Goal: Contribute content

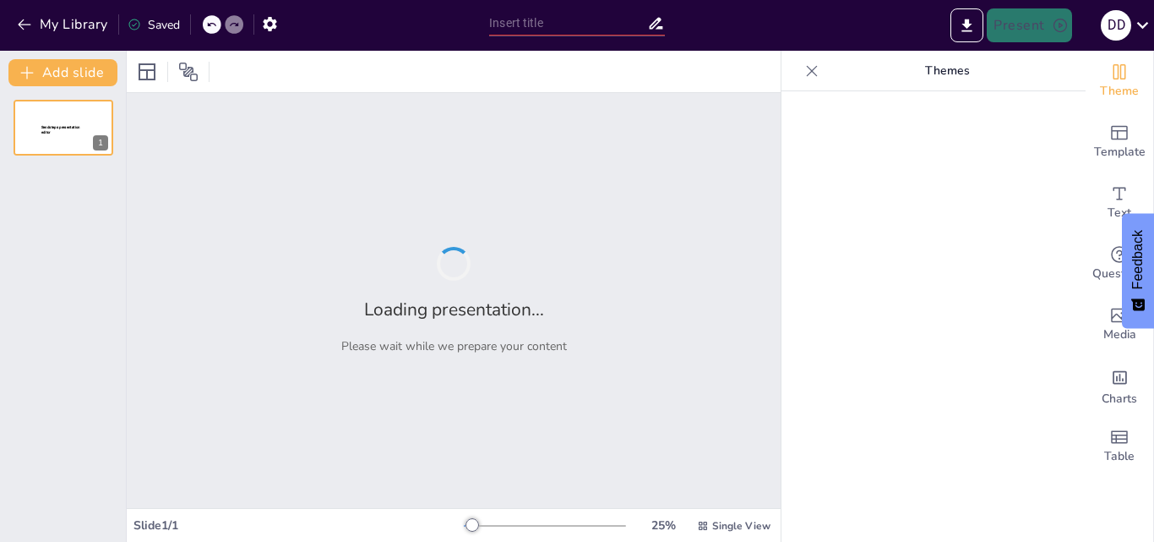
type input "Evolusi Desain: Dari Sejarah Seni Rupa hingga [DATE] Organis"
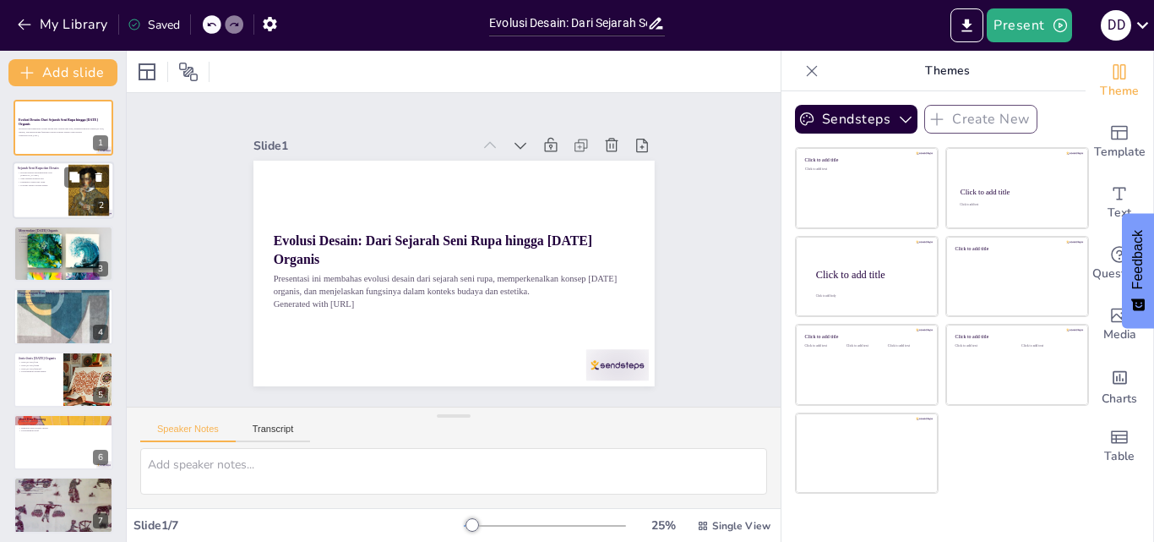
click at [61, 187] on div at bounding box center [63, 190] width 101 height 57
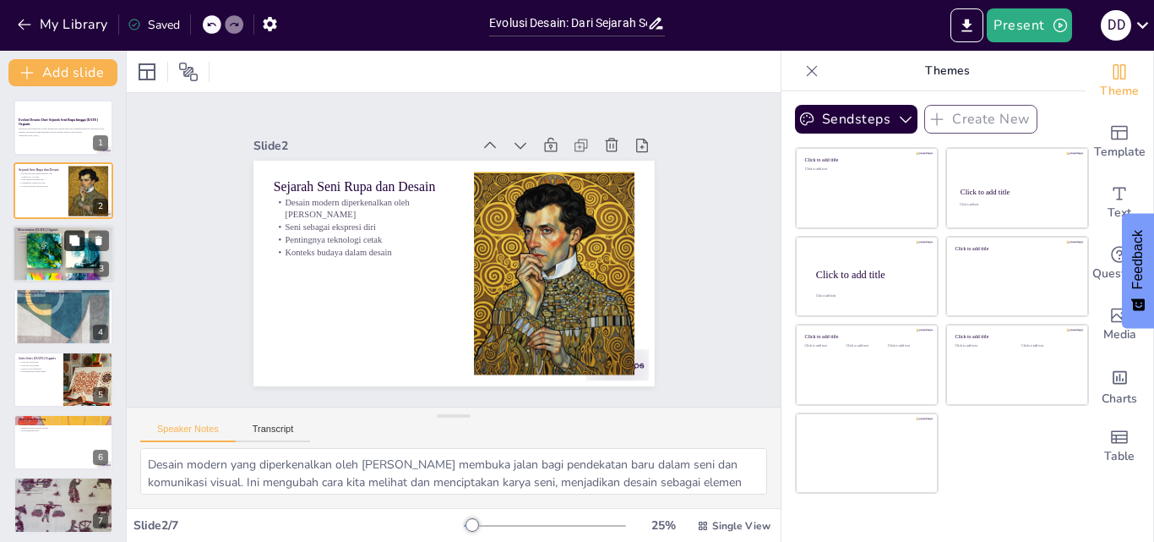
click at [79, 249] on button at bounding box center [74, 240] width 20 height 20
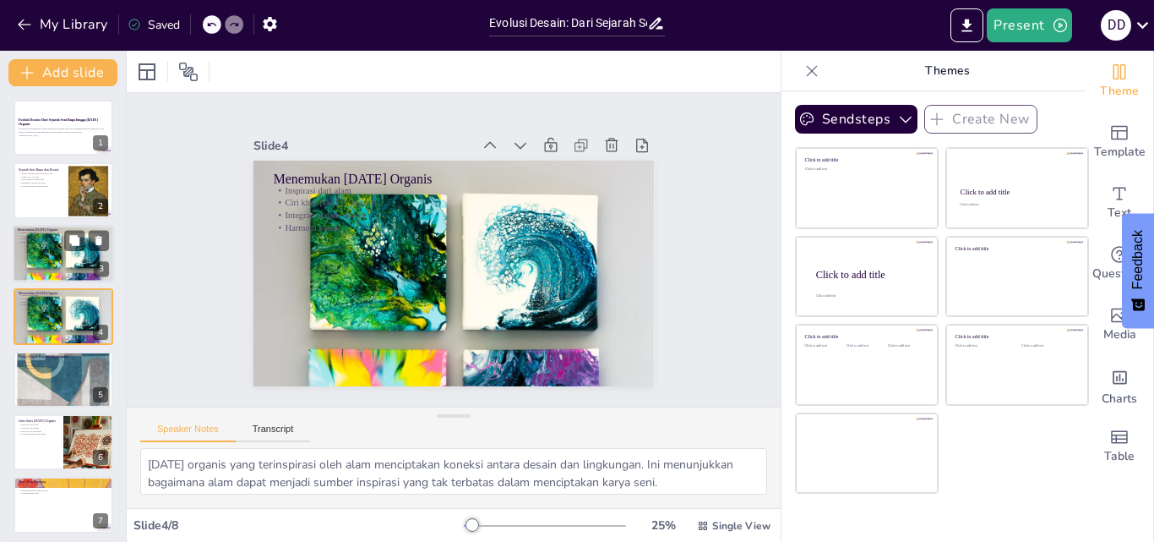
scroll to position [3, 0]
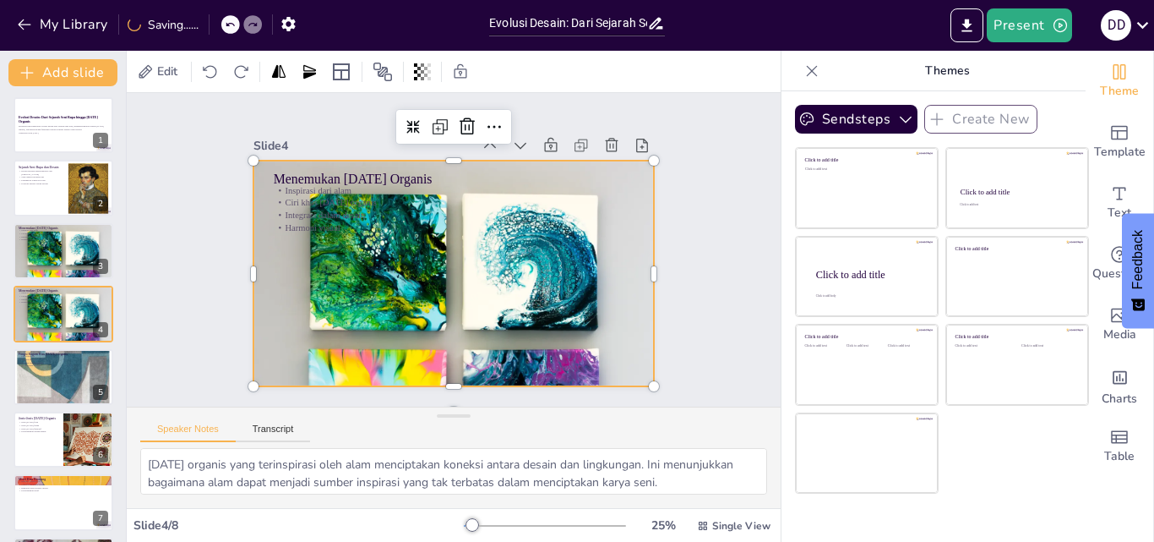
click at [390, 277] on div at bounding box center [451, 272] width 430 height 341
click at [75, 320] on div at bounding box center [63, 313] width 101 height 76
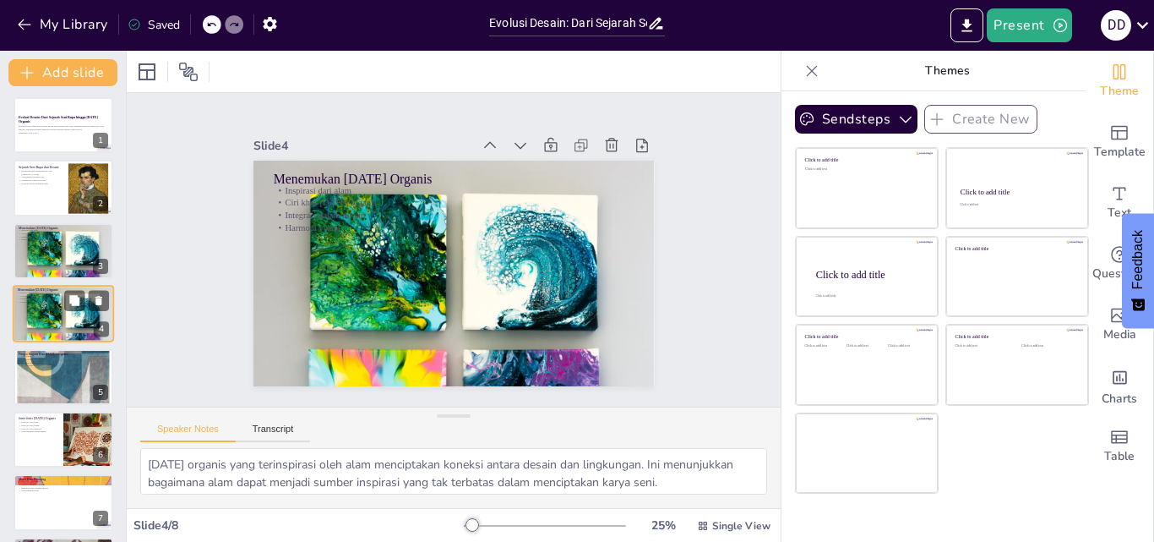
scroll to position [0, 0]
click at [63, 382] on div at bounding box center [63, 376] width 101 height 153
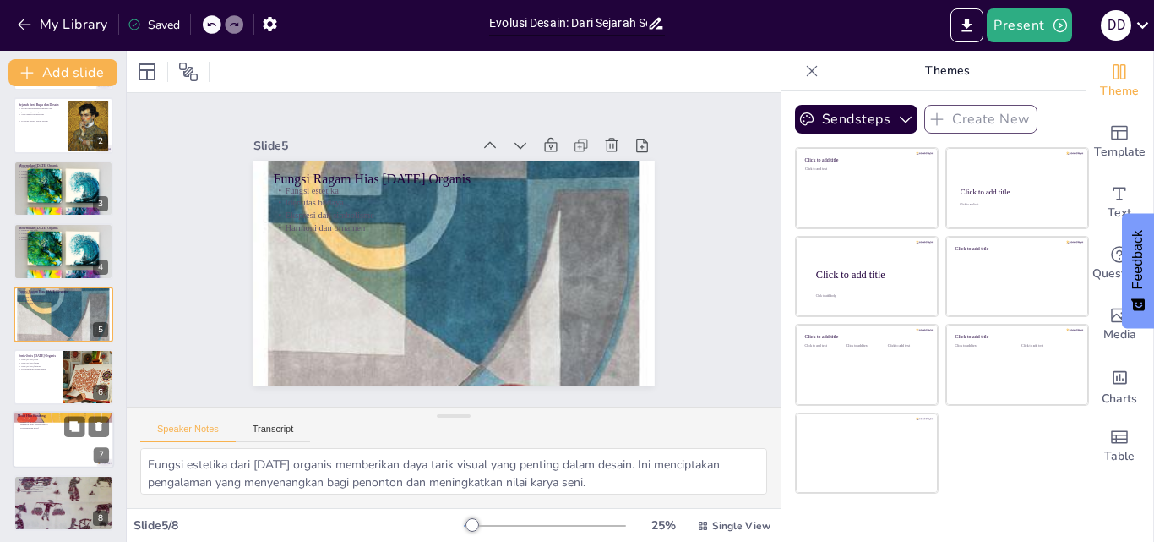
click at [59, 437] on div at bounding box center [63, 439] width 101 height 57
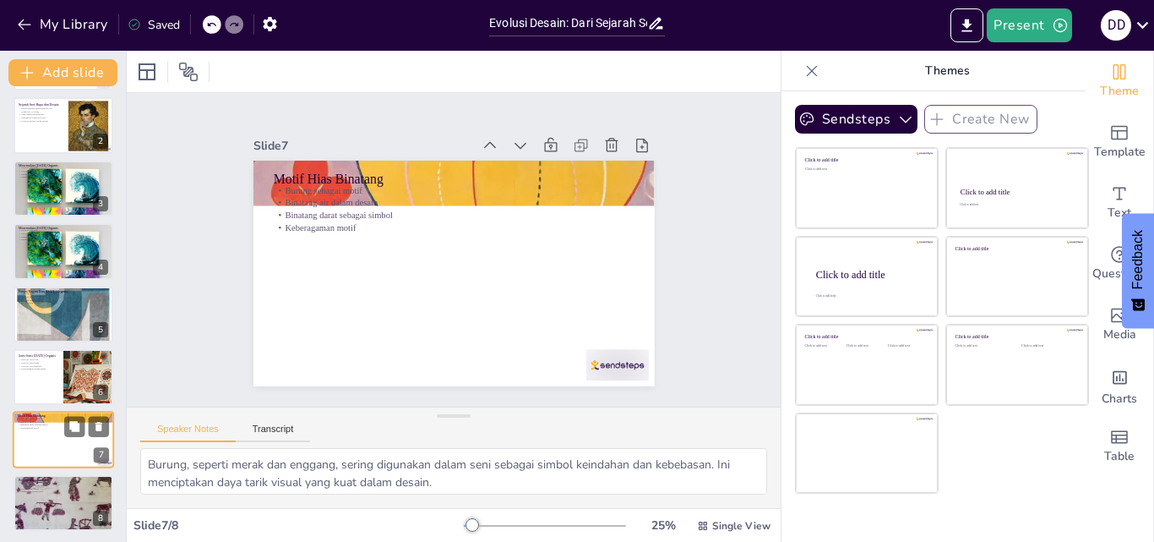
scroll to position [68, 0]
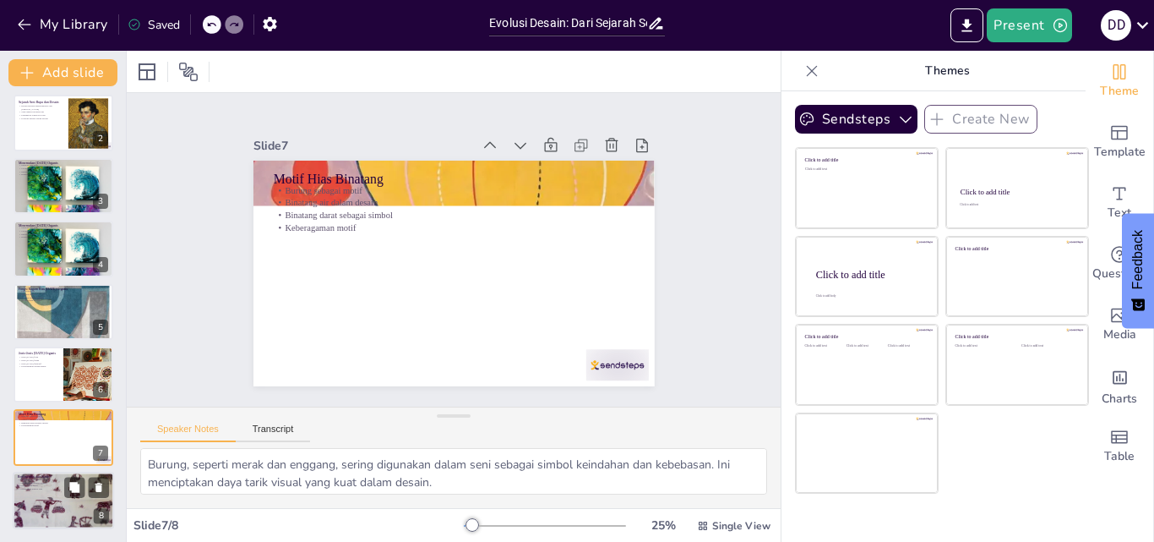
click at [55, 493] on div at bounding box center [63, 500] width 101 height 76
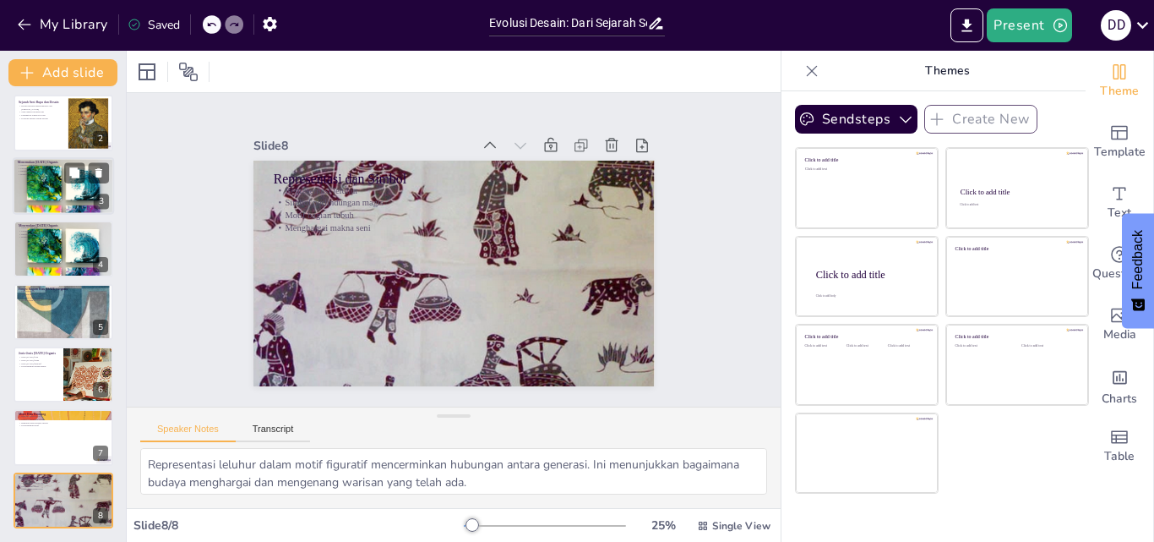
click at [57, 188] on div at bounding box center [63, 186] width 101 height 76
type textarea "[DATE] organis yang terinspirasi oleh alam menciptakan koneksi antara desain da…"
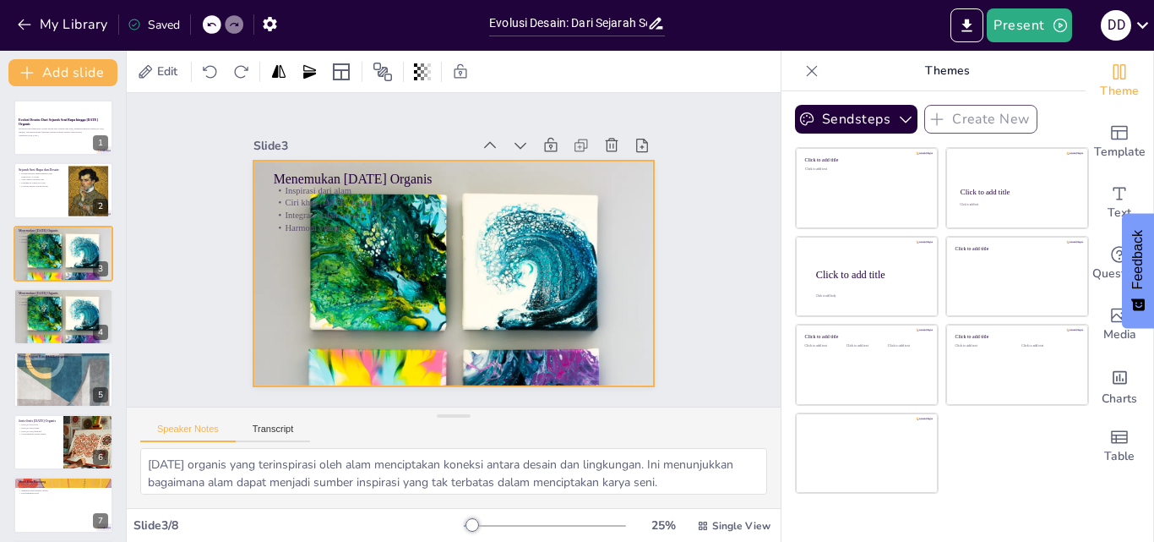
click at [386, 268] on div at bounding box center [451, 273] width 430 height 341
click at [431, 320] on div at bounding box center [451, 273] width 430 height 341
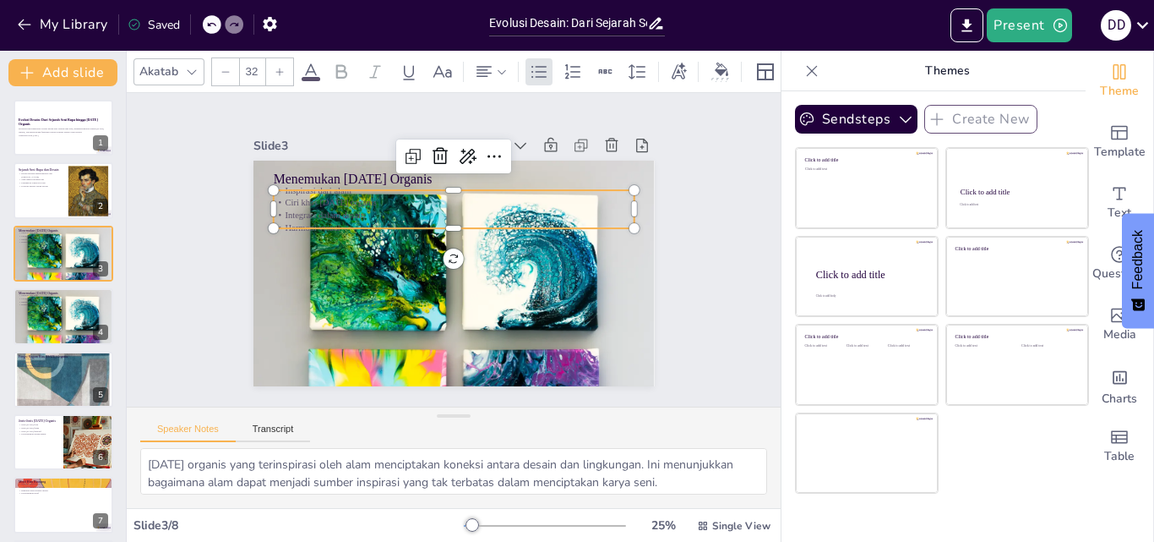
click at [302, 218] on p "Harmoni visual" at bounding box center [456, 228] width 360 height 50
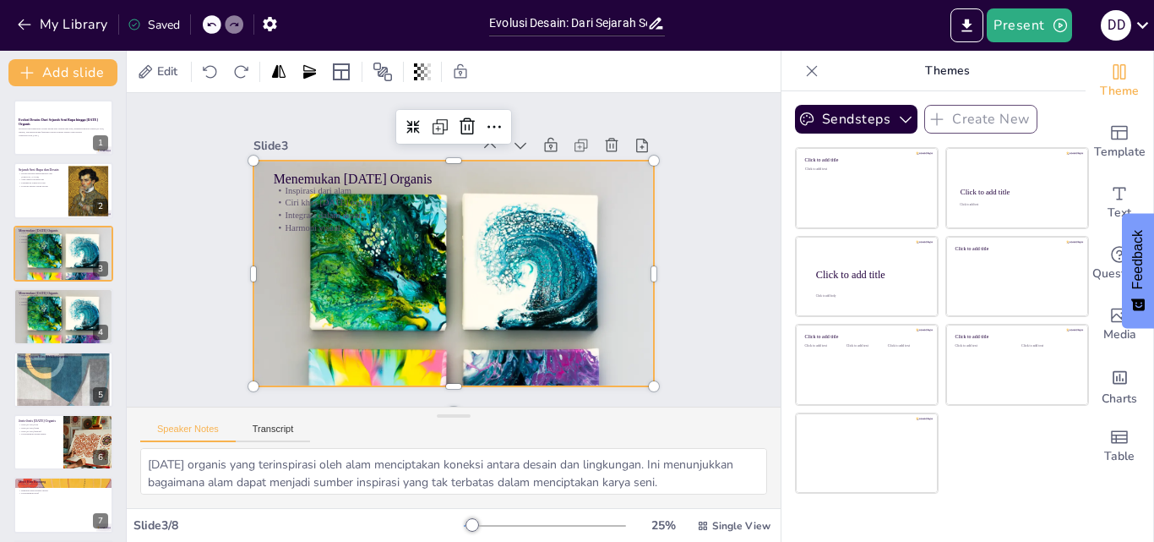
click at [383, 296] on div at bounding box center [451, 272] width 430 height 341
click at [162, 68] on span "Edit" at bounding box center [167, 71] width 27 height 16
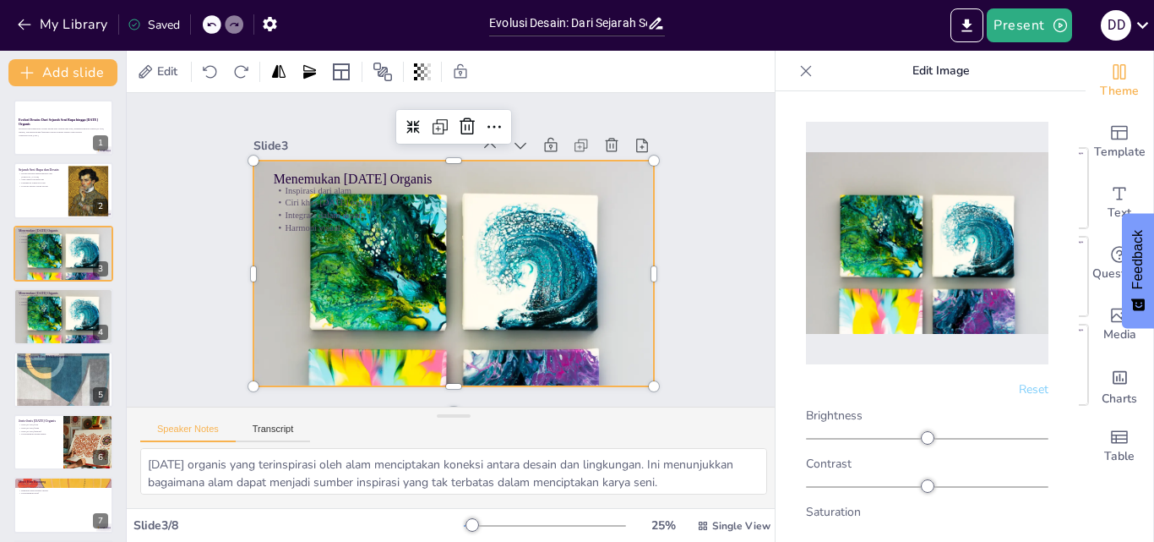
click at [938, 281] on img at bounding box center [927, 243] width 242 height 182
click at [930, 67] on p "Edit Image" at bounding box center [941, 71] width 242 height 41
click at [890, 264] on img at bounding box center [927, 243] width 242 height 182
click at [424, 63] on icon at bounding box center [422, 71] width 17 height 17
click at [382, 70] on icon at bounding box center [382, 72] width 19 height 19
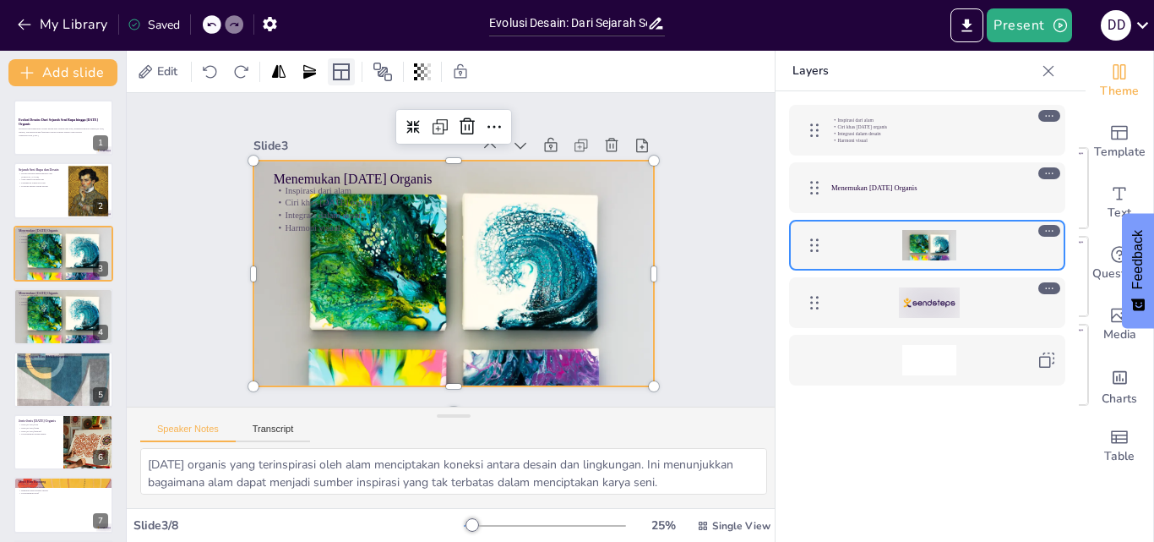
click at [343, 70] on icon at bounding box center [341, 71] width 17 height 17
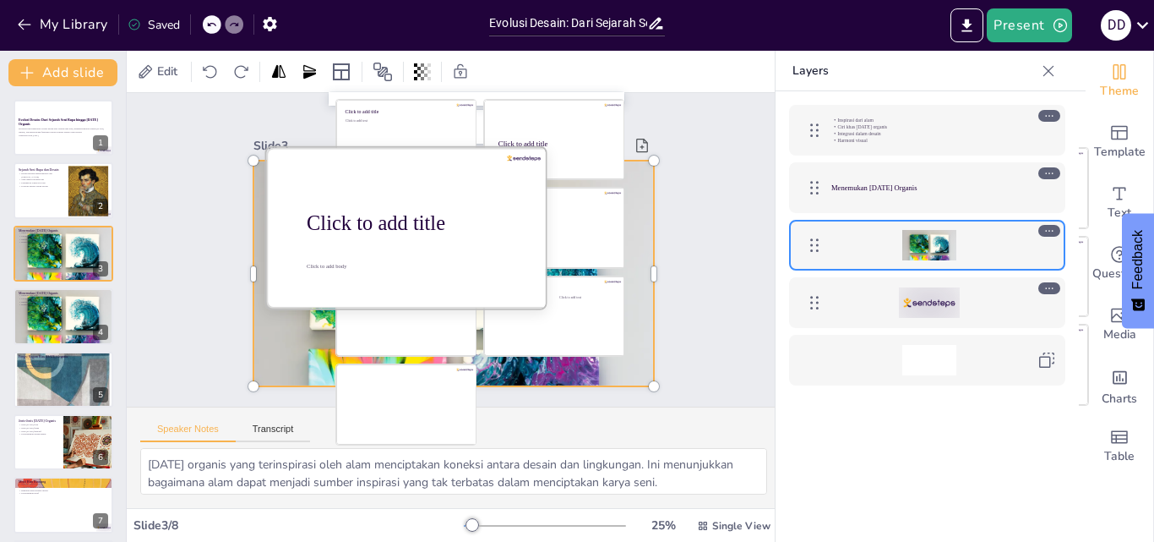
click at [412, 237] on div at bounding box center [408, 228] width 284 height 160
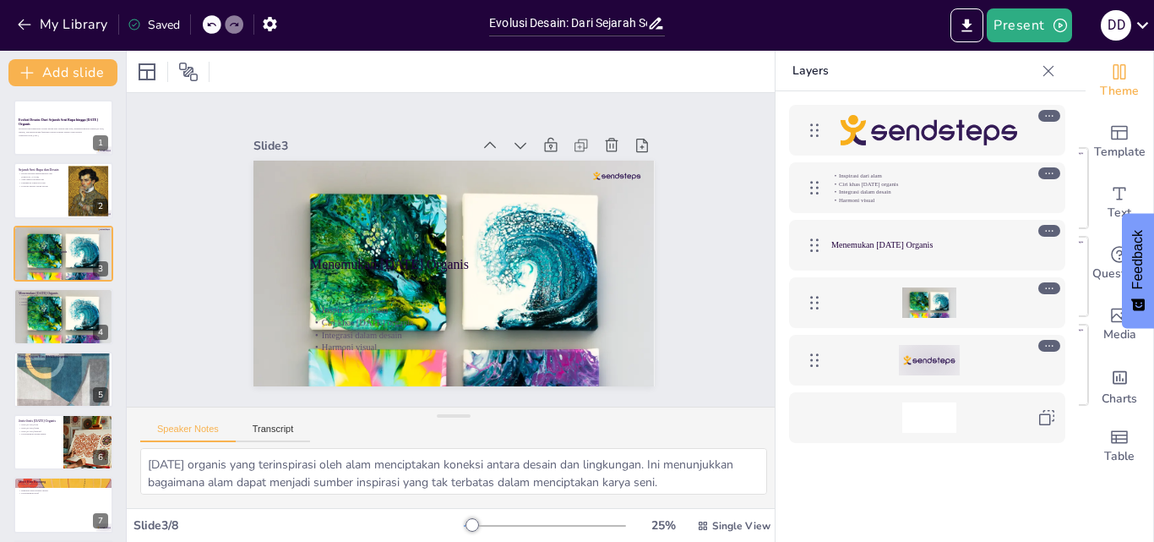
click at [208, 18] on div at bounding box center [212, 24] width 19 height 19
